Goal: Task Accomplishment & Management: Manage account settings

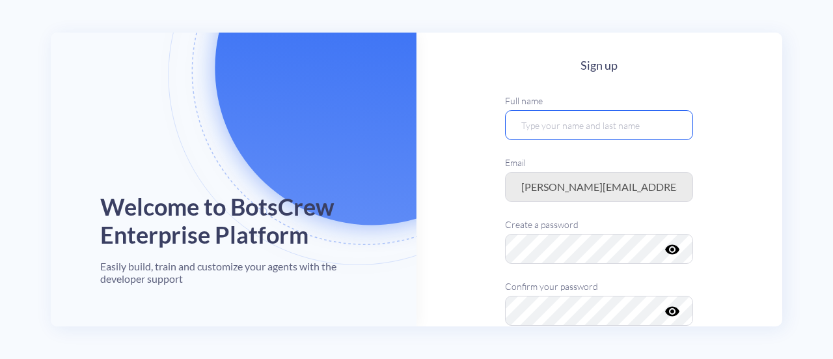
click at [630, 129] on input "text" at bounding box center [599, 125] width 188 height 30
type input "[PERSON_NAME]"
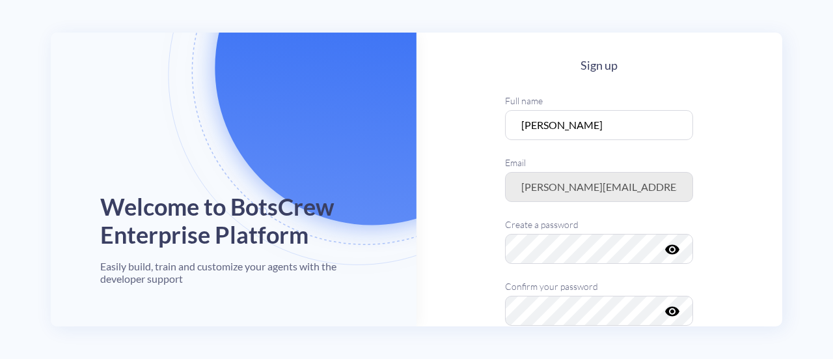
click at [735, 254] on main "Sign up Full name [PERSON_NAME] Email Create a password visibility Confirm your…" at bounding box center [599, 236] width 366 height 407
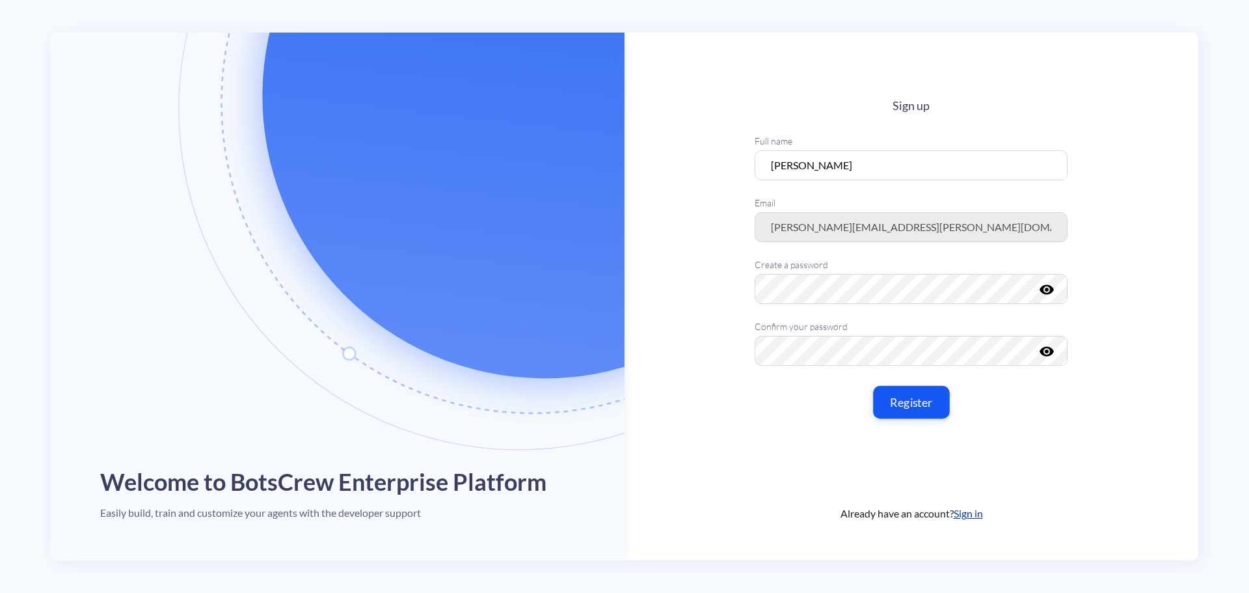
click at [832, 358] on button "Register" at bounding box center [911, 401] width 77 height 33
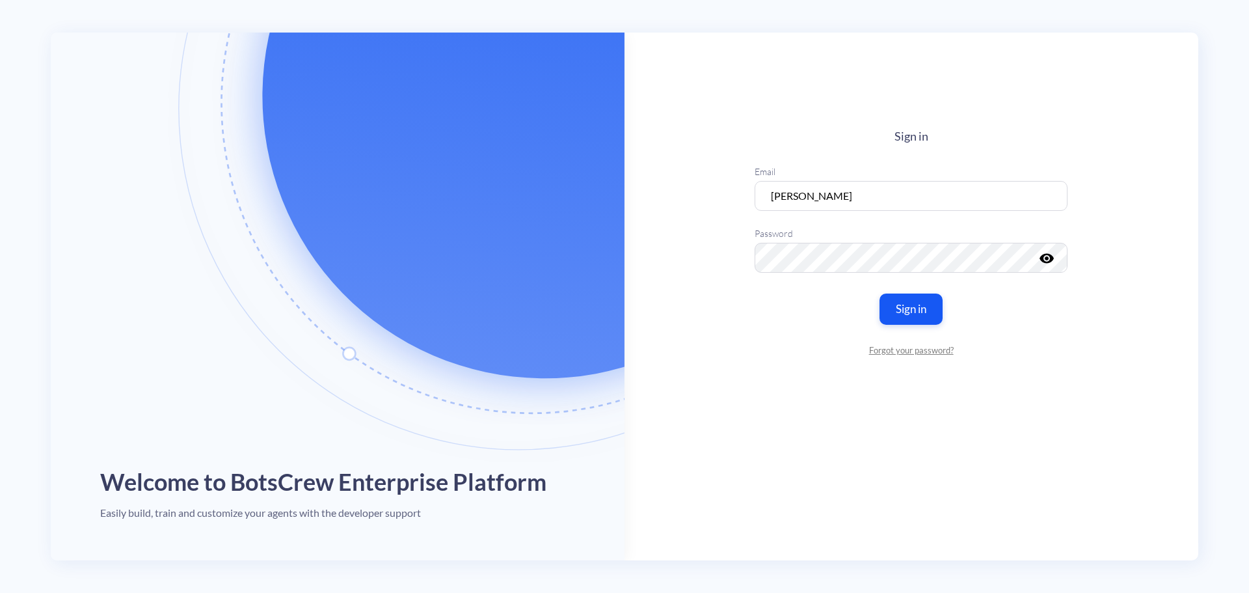
click at [832, 260] on icon "visibility" at bounding box center [1048, 258] width 16 height 16
click at [832, 260] on icon "visibility_off" at bounding box center [1048, 258] width 16 height 16
click at [832, 200] on input "[PERSON_NAME]" at bounding box center [911, 195] width 313 height 30
drag, startPoint x: 886, startPoint y: 198, endPoint x: 708, endPoint y: 168, distance: 180.3
click at [708, 168] on main "Sign in Email [PERSON_NAME] Password visibility Sign in Forgot your password?" at bounding box center [912, 297] width 574 height 528
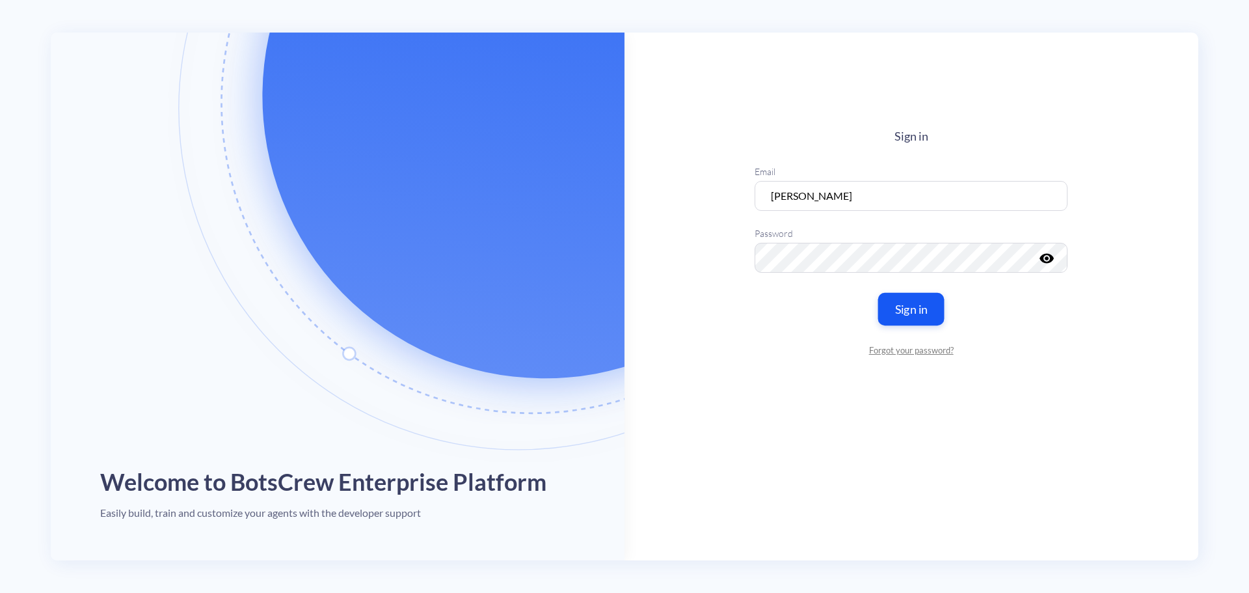
click at [832, 323] on button "Sign in" at bounding box center [911, 308] width 66 height 33
click at [832, 318] on button "Sign in" at bounding box center [911, 319] width 66 height 33
click at [832, 186] on input "[PERSON_NAME]" at bounding box center [911, 190] width 313 height 30
drag, startPoint x: 915, startPoint y: 186, endPoint x: 642, endPoint y: 163, distance: 273.7
click at [642, 163] on main "Sign in Email [PERSON_NAME] Password visibility Invalid email or password Sign …" at bounding box center [912, 297] width 574 height 528
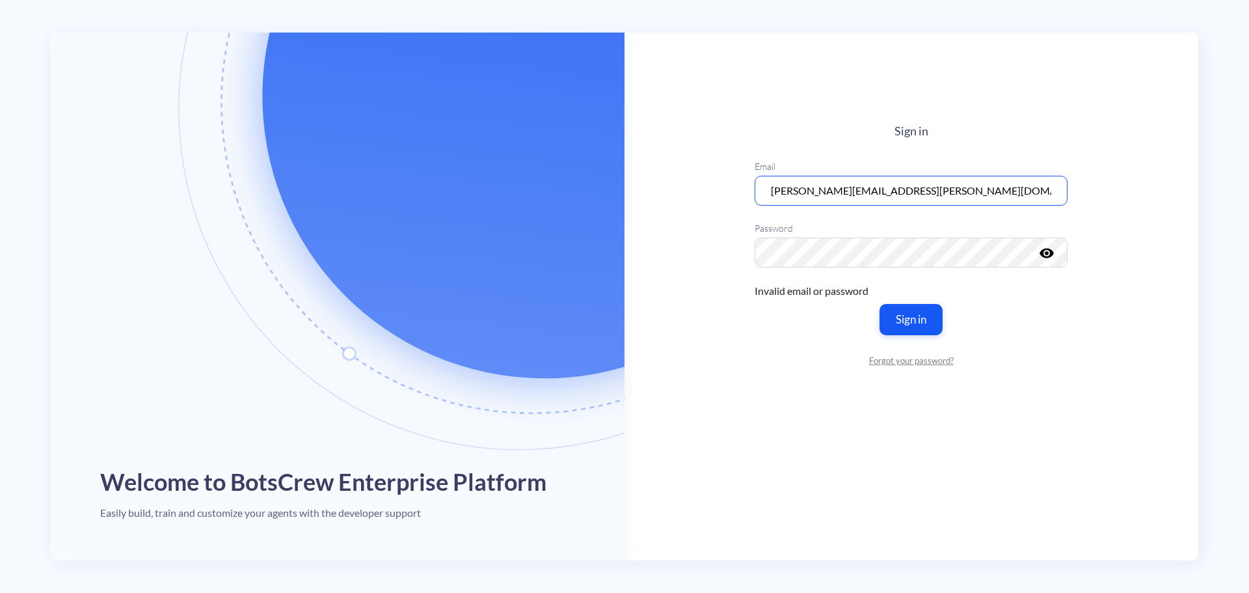
type input "[PERSON_NAME][EMAIL_ADDRESS][PERSON_NAME][DOMAIN_NAME]"
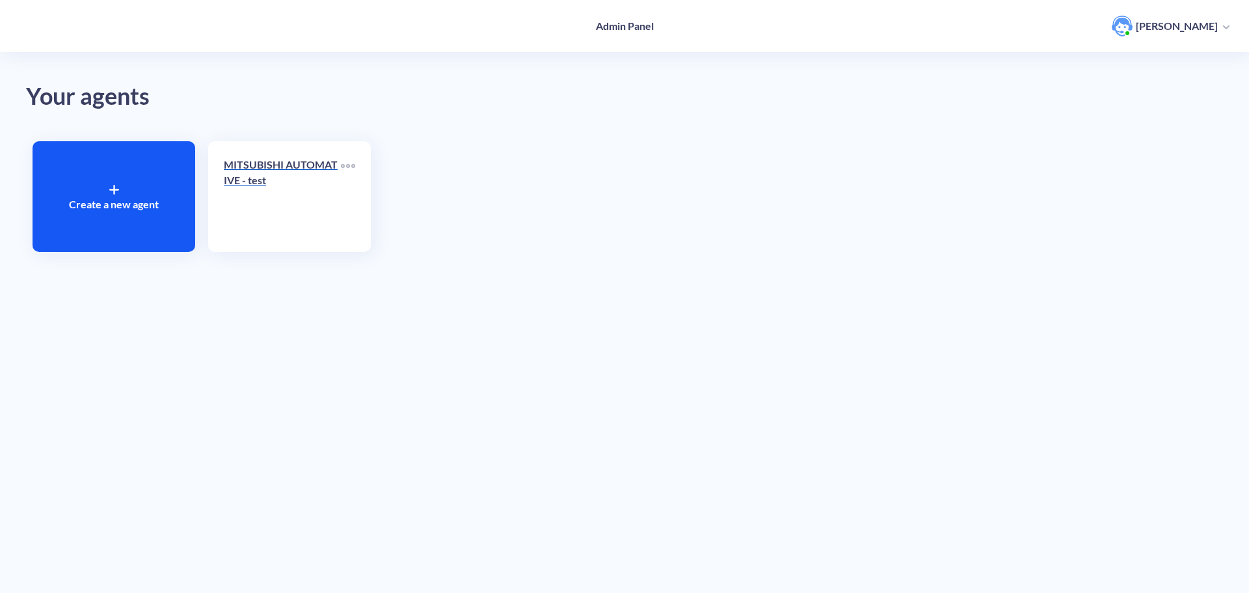
click at [269, 169] on p "MITSUBISHI AUTOMATIVE - test" at bounding box center [282, 172] width 117 height 31
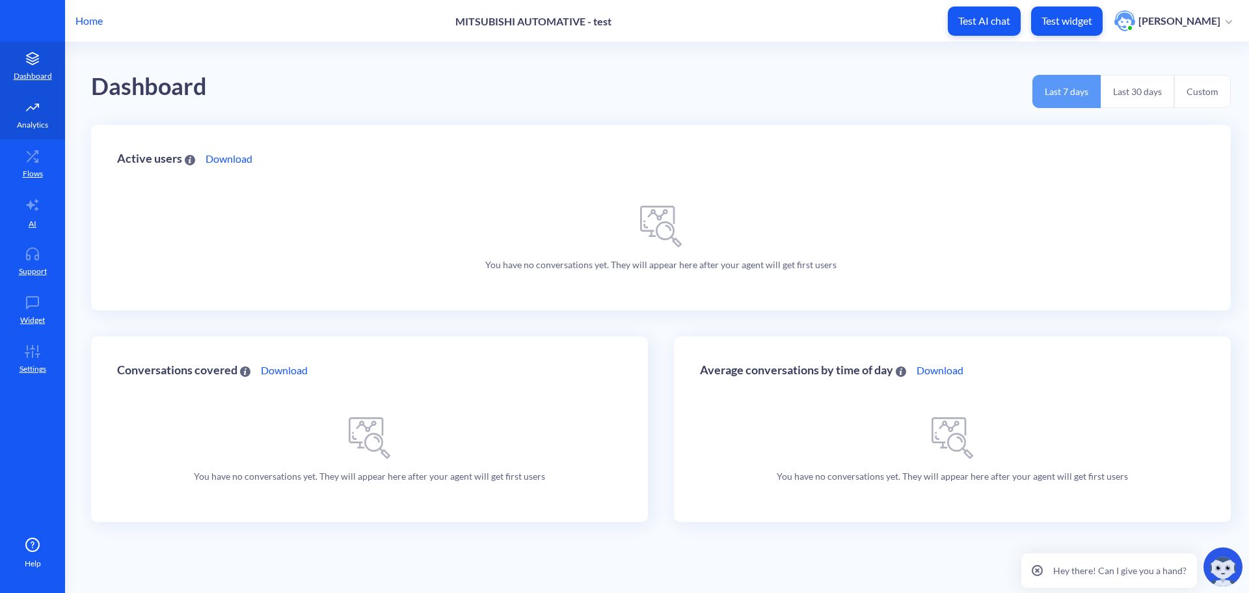
click at [42, 102] on icon at bounding box center [33, 107] width 26 height 13
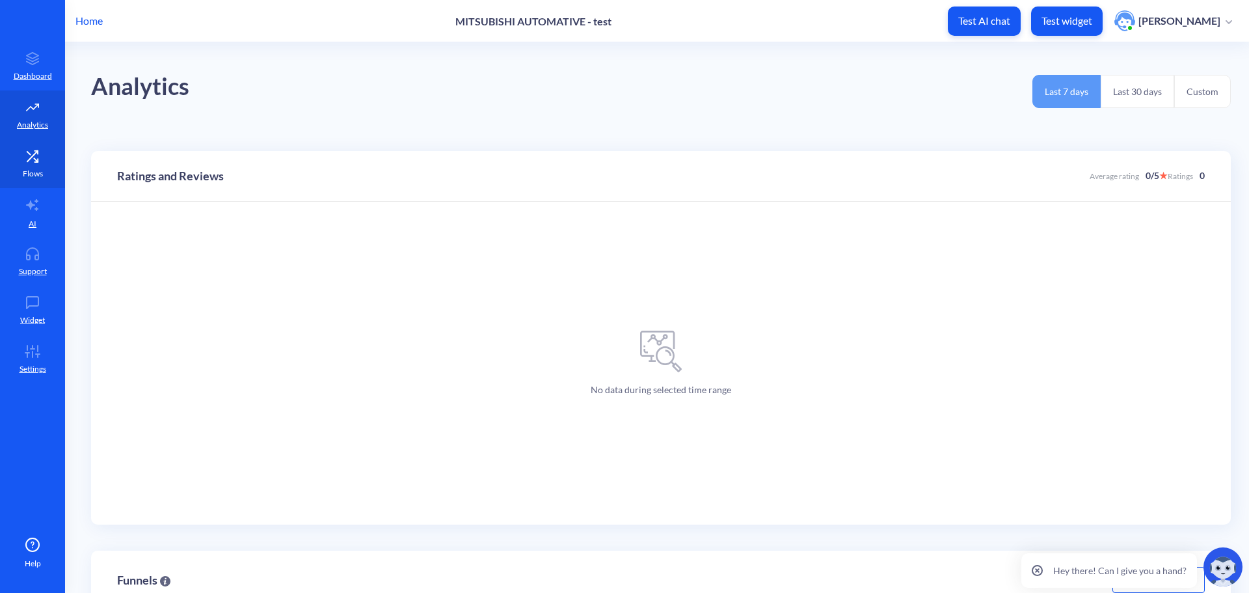
click at [34, 152] on icon at bounding box center [33, 156] width 26 height 13
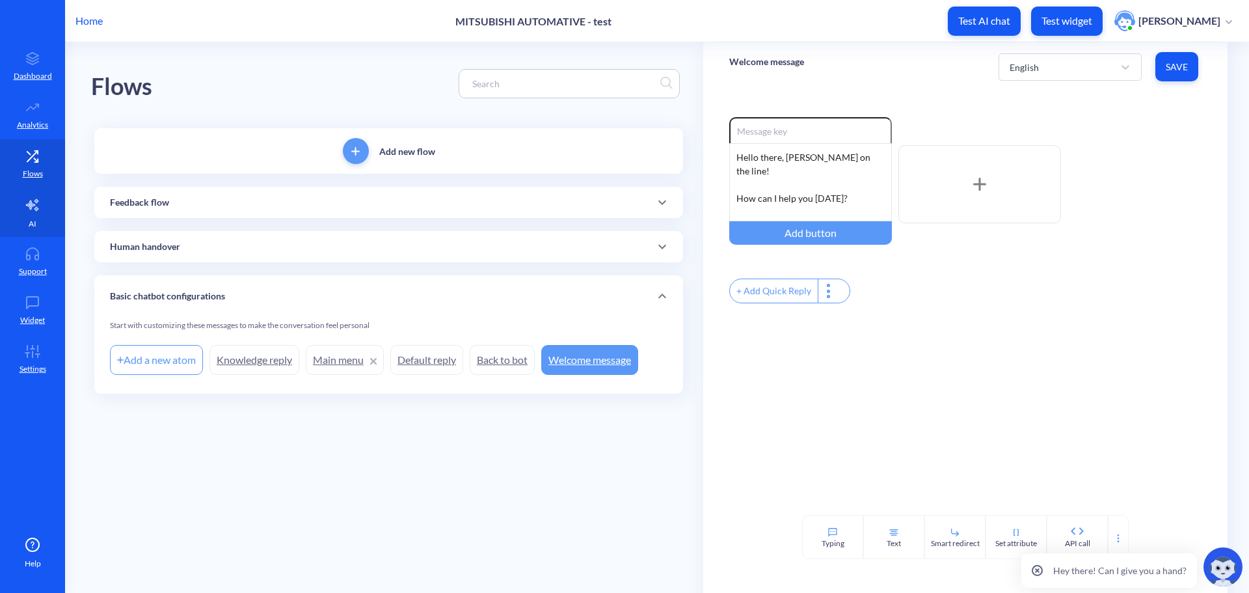
click at [32, 212] on icon at bounding box center [33, 205] width 16 height 16
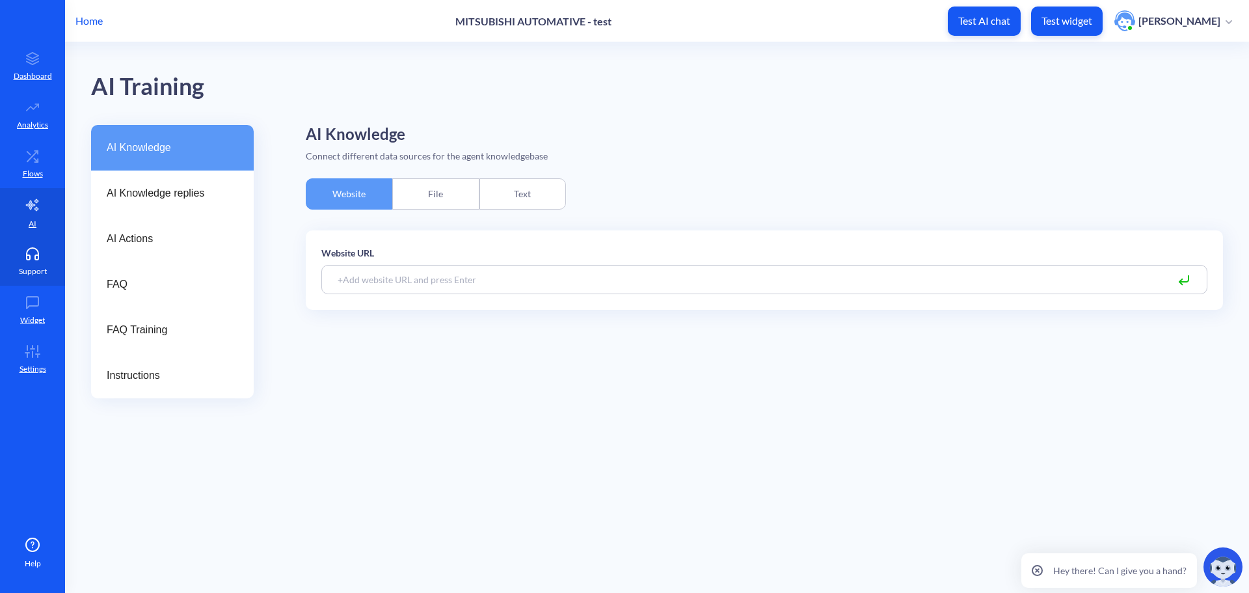
click at [39, 258] on icon at bounding box center [33, 253] width 26 height 13
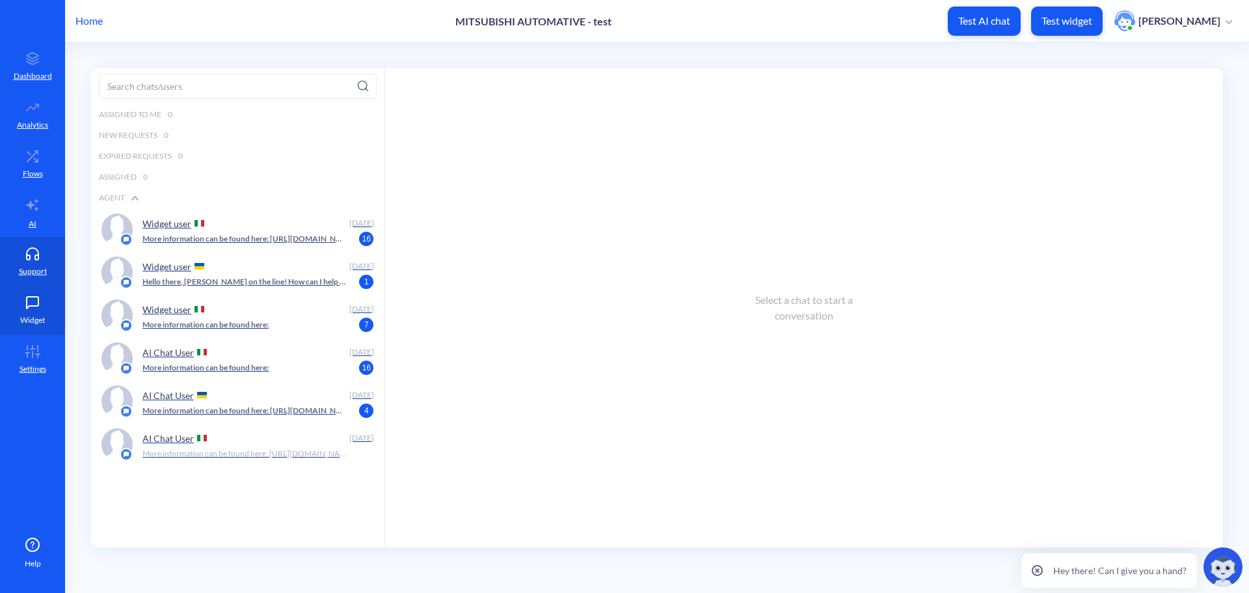
click at [27, 312] on link "Widget" at bounding box center [32, 310] width 65 height 49
